Goal: Task Accomplishment & Management: Manage account settings

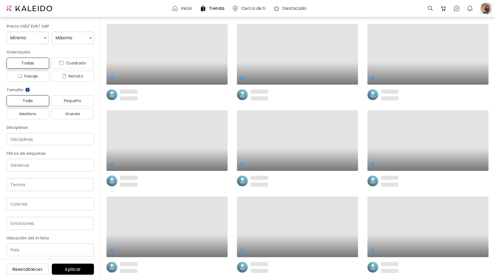
click at [435, 8] on div at bounding box center [486, 8] width 12 height 12
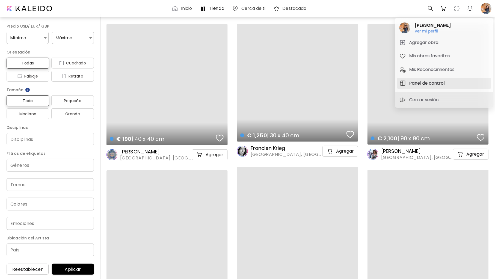
click at [435, 81] on h5 "Panel de control" at bounding box center [427, 83] width 37 height 7
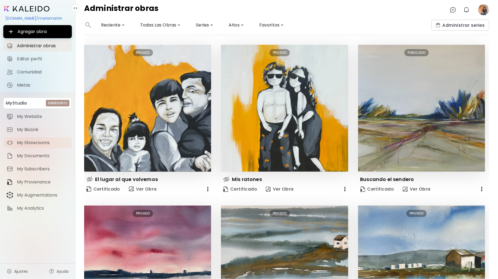
click at [50, 143] on span "My Showrooms" at bounding box center [43, 142] width 52 height 5
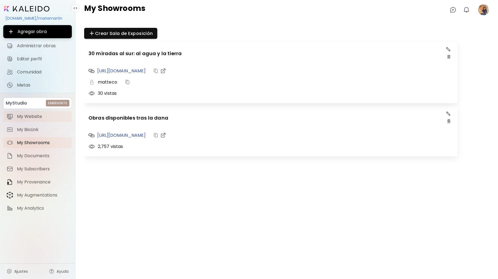
click at [40, 117] on span "My Website" at bounding box center [43, 116] width 52 height 5
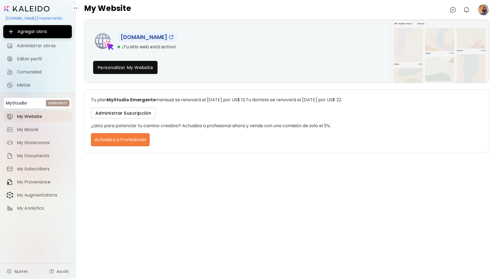
click at [139, 114] on span "Administrar Suscripción" at bounding box center [123, 113] width 56 height 6
